Goal: Go to known website: Go to known website

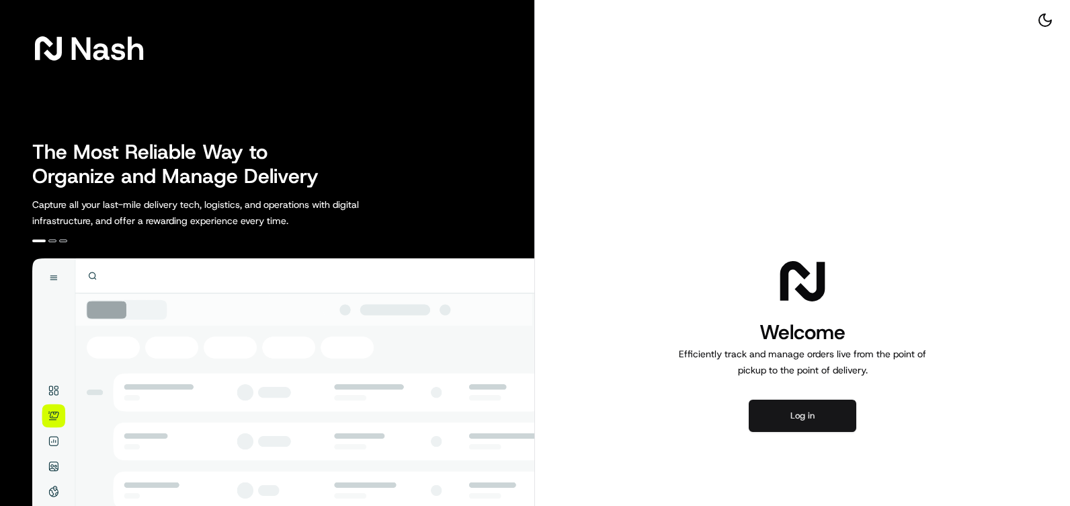
click at [800, 407] on button "Log in" at bounding box center [803, 415] width 108 height 32
click at [803, 411] on button "Log in" at bounding box center [803, 415] width 108 height 32
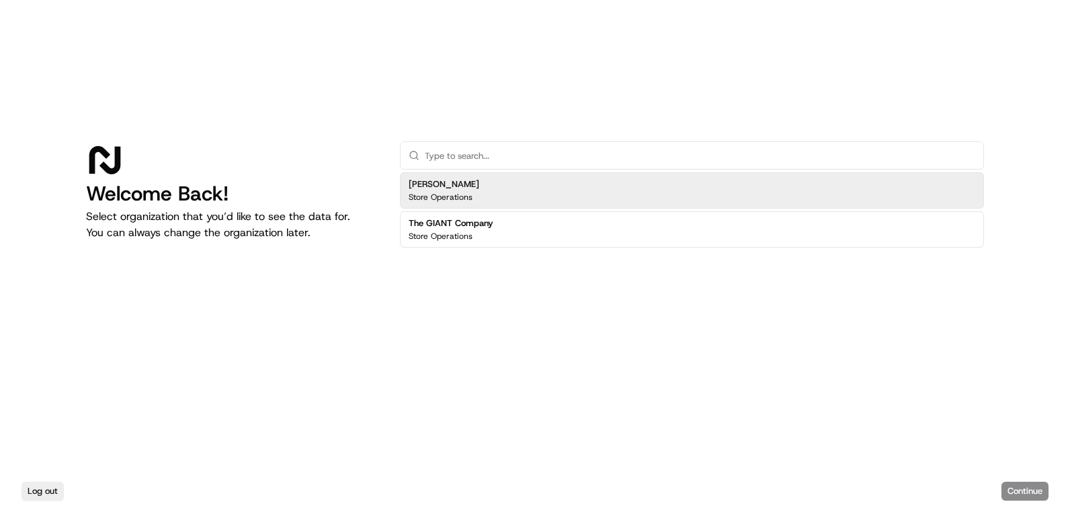
click at [725, 183] on div "[PERSON_NAME] Store Operations" at bounding box center [692, 190] width 584 height 36
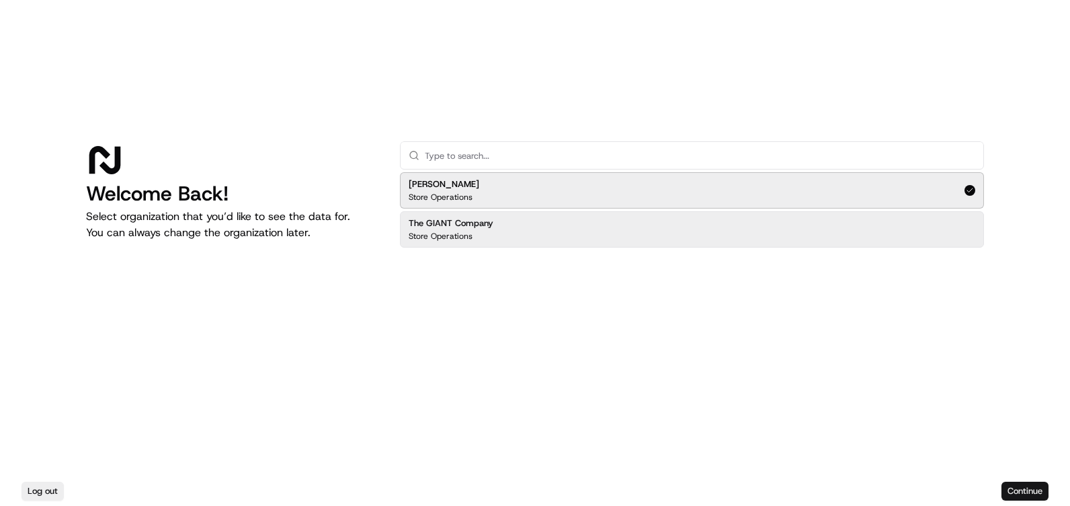
click at [1024, 491] on button "Continue" at bounding box center [1025, 490] width 47 height 19
